Goal: Transaction & Acquisition: Obtain resource

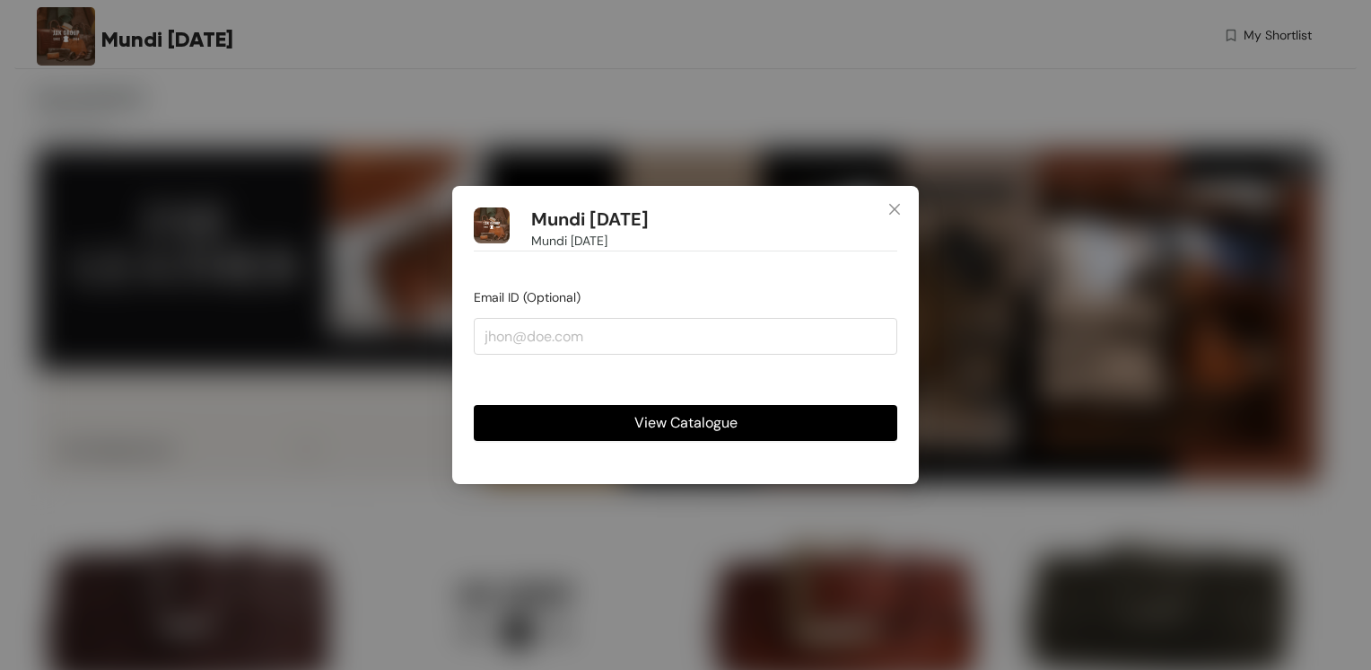
click at [704, 418] on span "View Catalogue" at bounding box center [686, 422] width 103 height 22
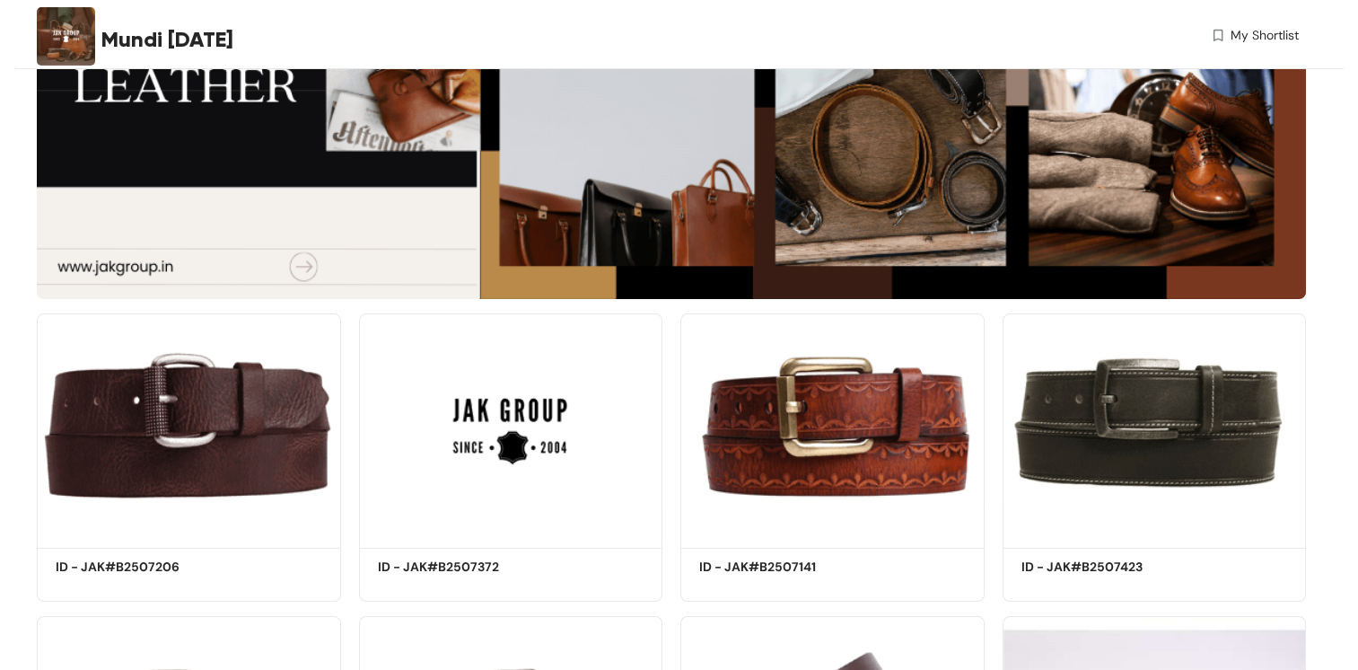
scroll to position [269, 0]
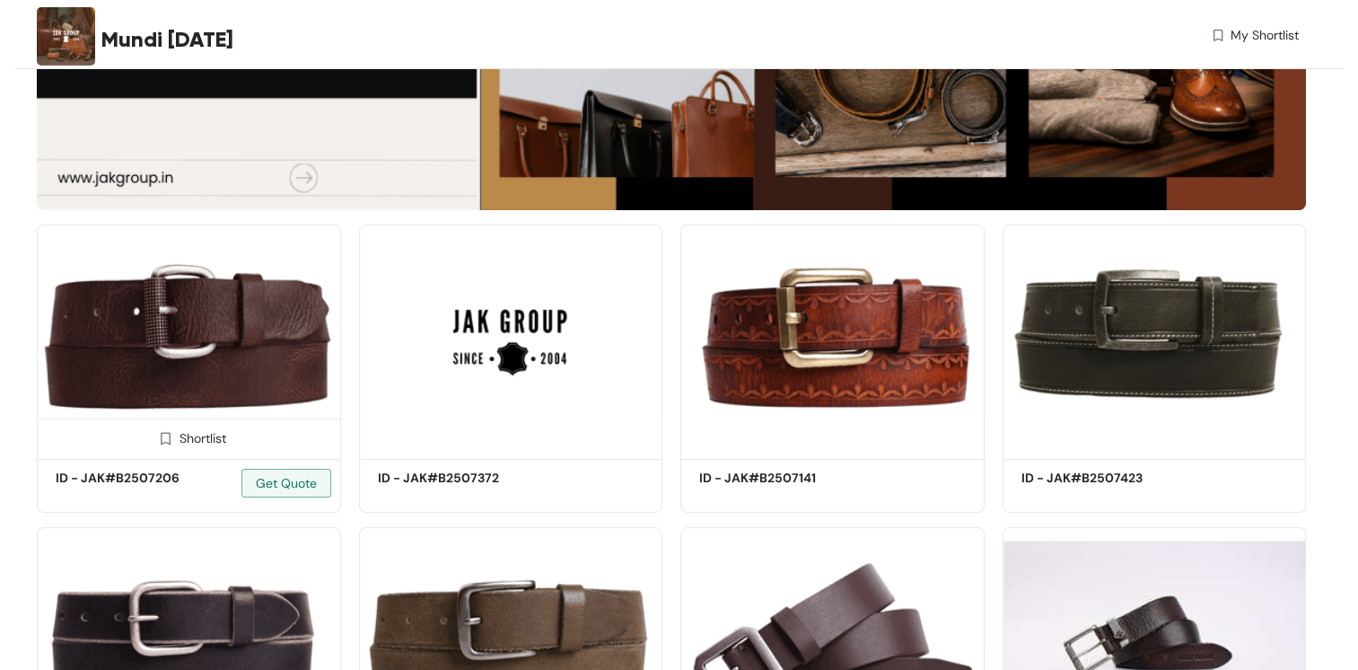
click at [262, 447] on div "Shortlist" at bounding box center [189, 436] width 302 height 36
click at [187, 447] on div "Shortlist" at bounding box center [189, 436] width 302 height 36
click at [168, 439] on img at bounding box center [165, 438] width 17 height 17
click at [154, 434] on img at bounding box center [157, 438] width 17 height 17
click at [287, 486] on span "Get Quote" at bounding box center [286, 483] width 61 height 20
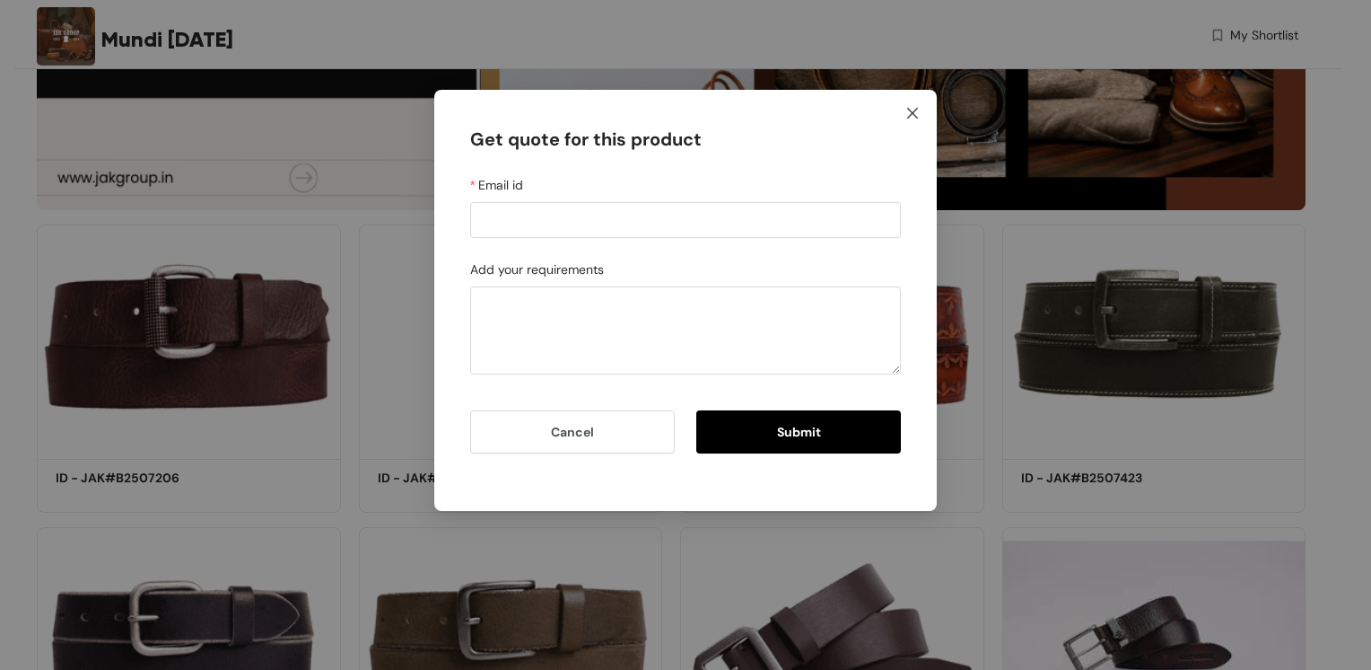
click at [911, 106] on icon "close" at bounding box center [913, 113] width 14 height 14
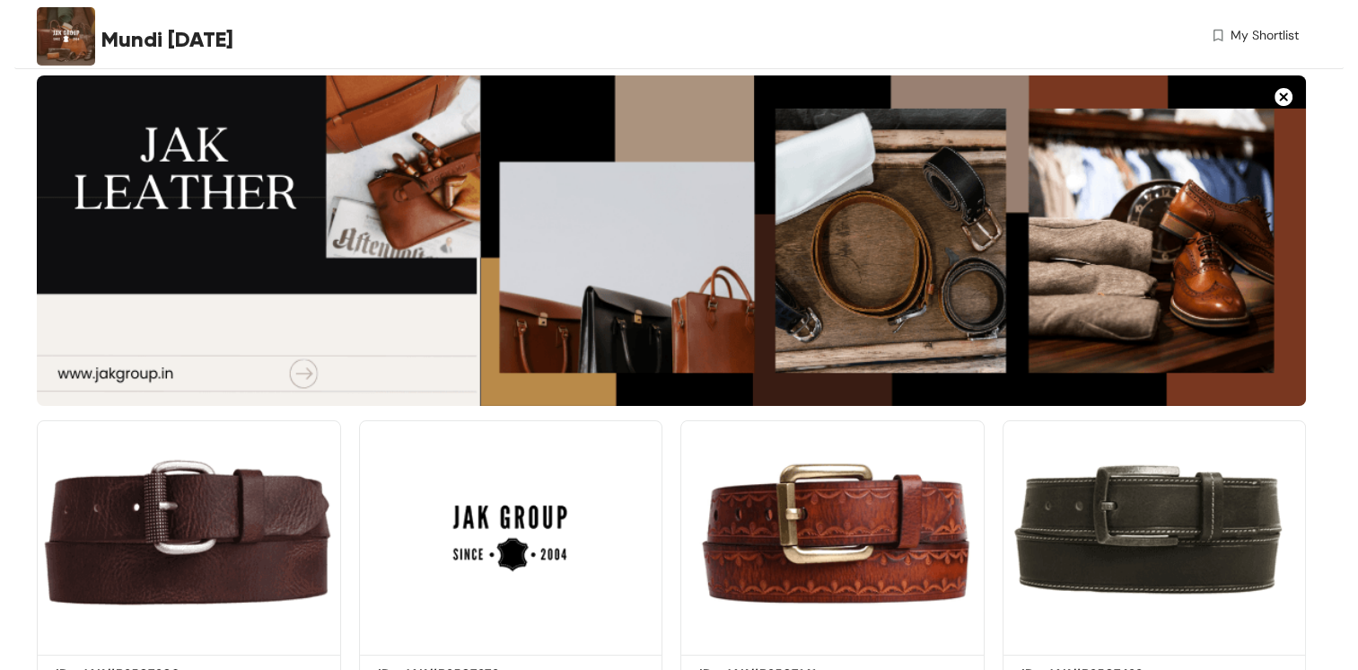
scroll to position [0, 0]
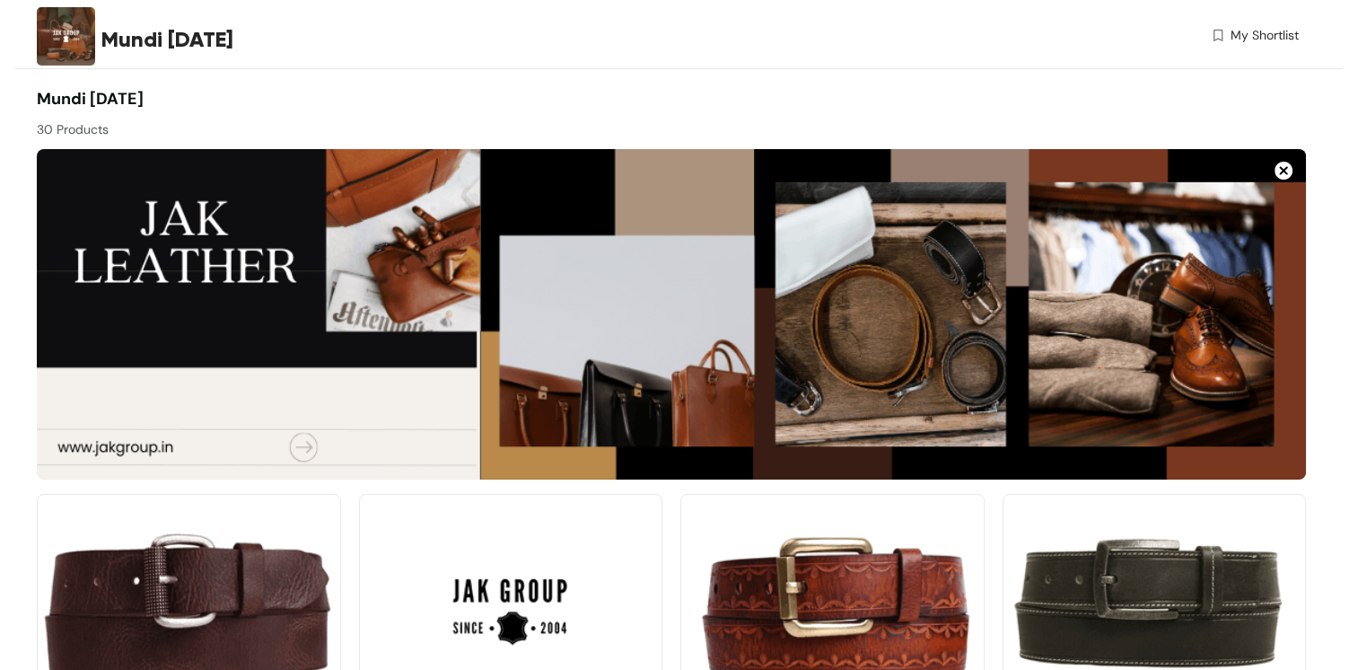
click at [300, 444] on img at bounding box center [671, 314] width 1269 height 330
click at [155, 451] on img at bounding box center [671, 314] width 1269 height 330
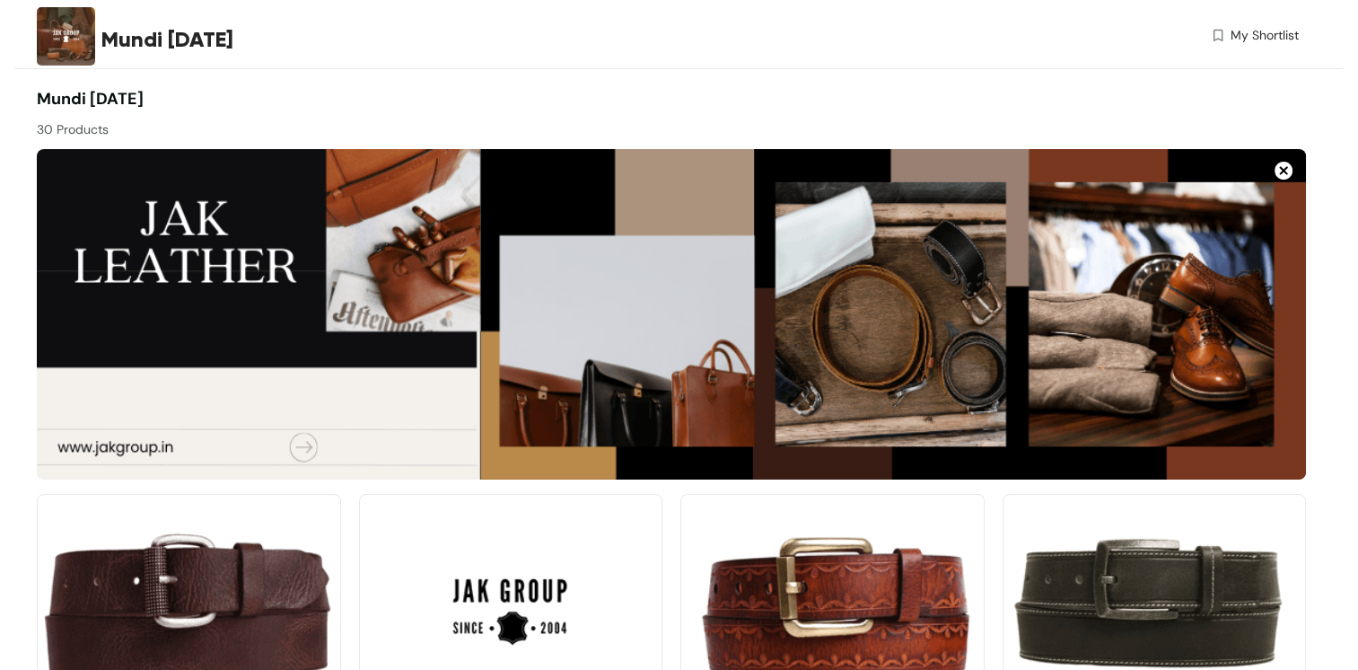
click at [155, 451] on img at bounding box center [671, 314] width 1269 height 330
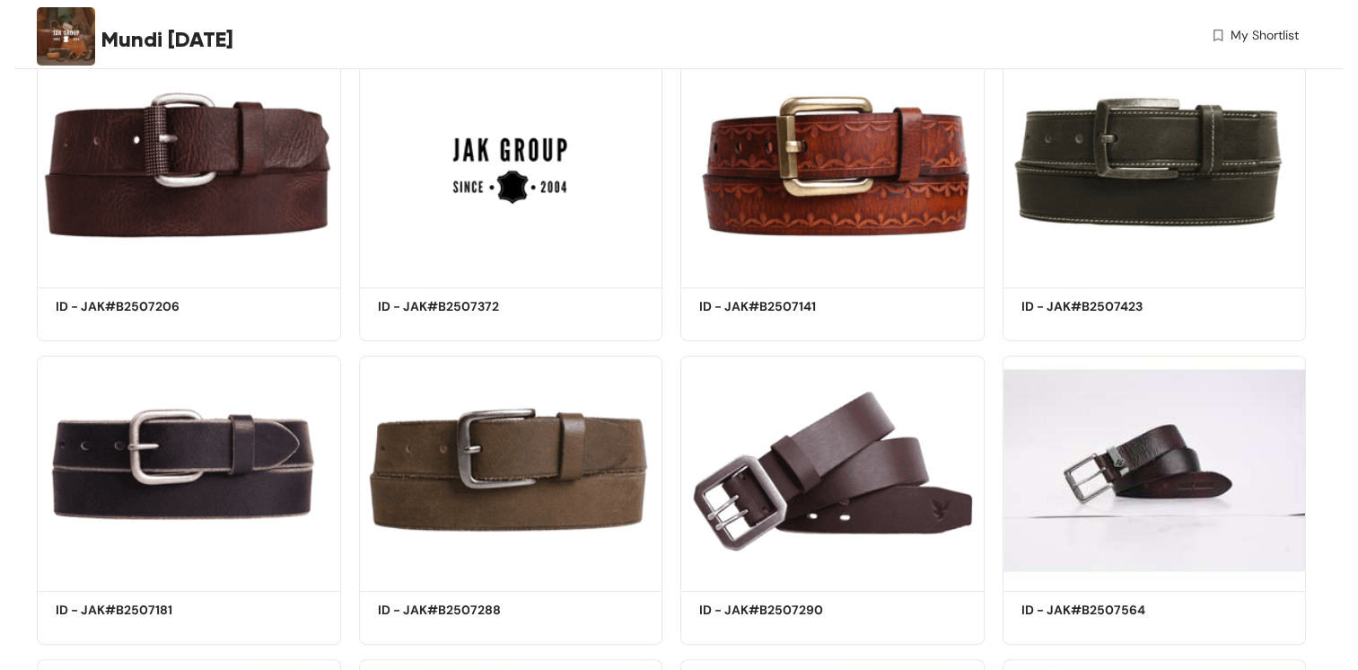
scroll to position [449, 0]
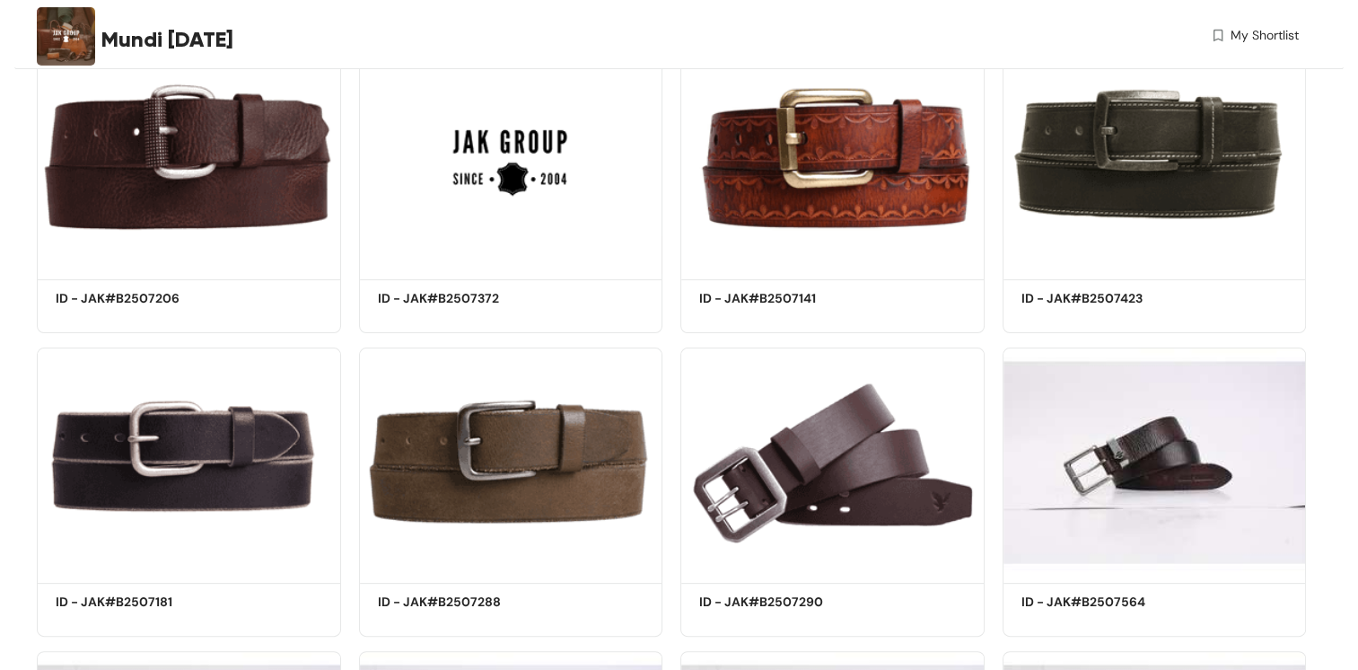
click at [1227, 35] on span "My Shortlist" at bounding box center [1254, 35] width 89 height 19
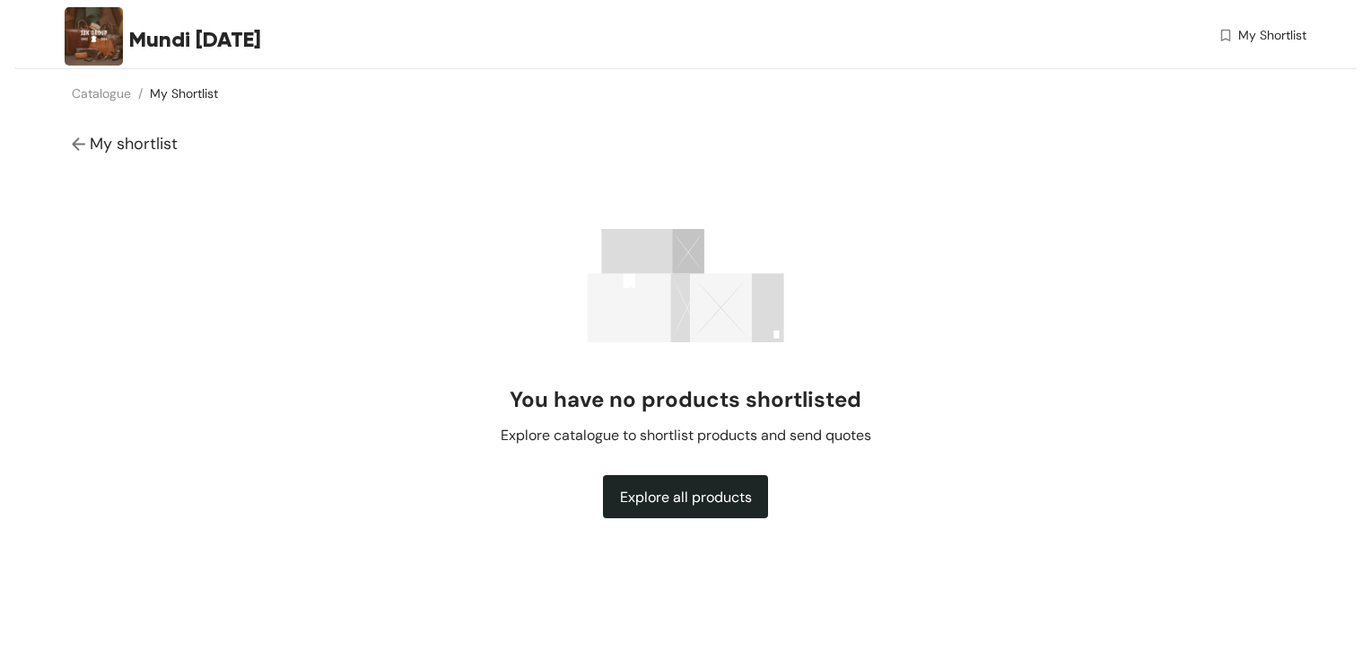
click at [74, 135] on span "My shortlist" at bounding box center [125, 144] width 106 height 24
